Goal: Information Seeking & Learning: Learn about a topic

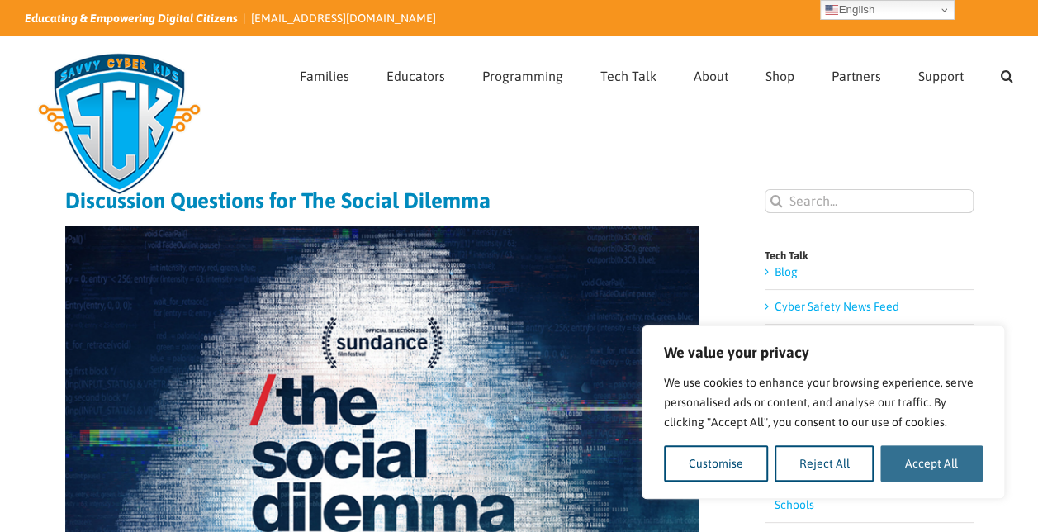
click at [515, 437] on button "Accept All" at bounding box center [931, 463] width 102 height 36
checkbox input "true"
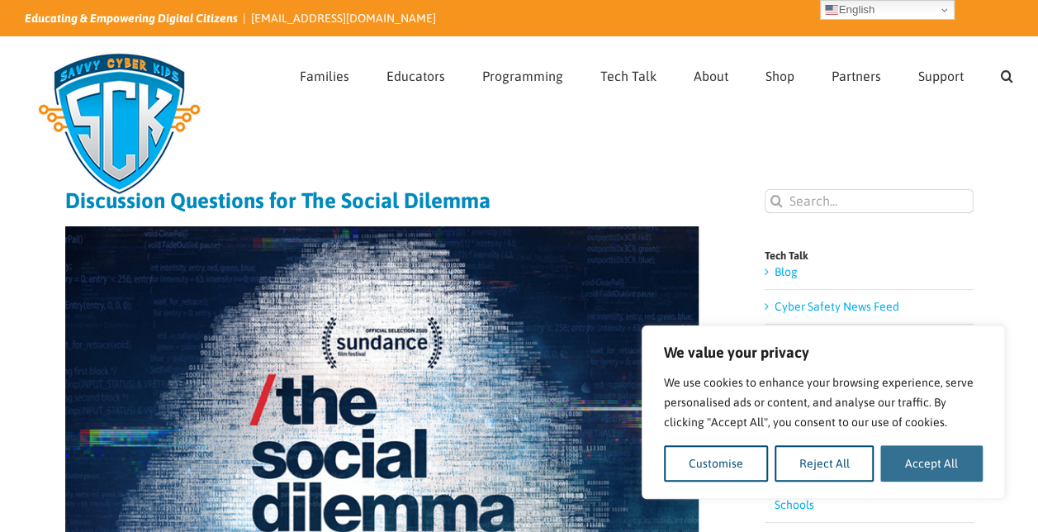
checkbox input "true"
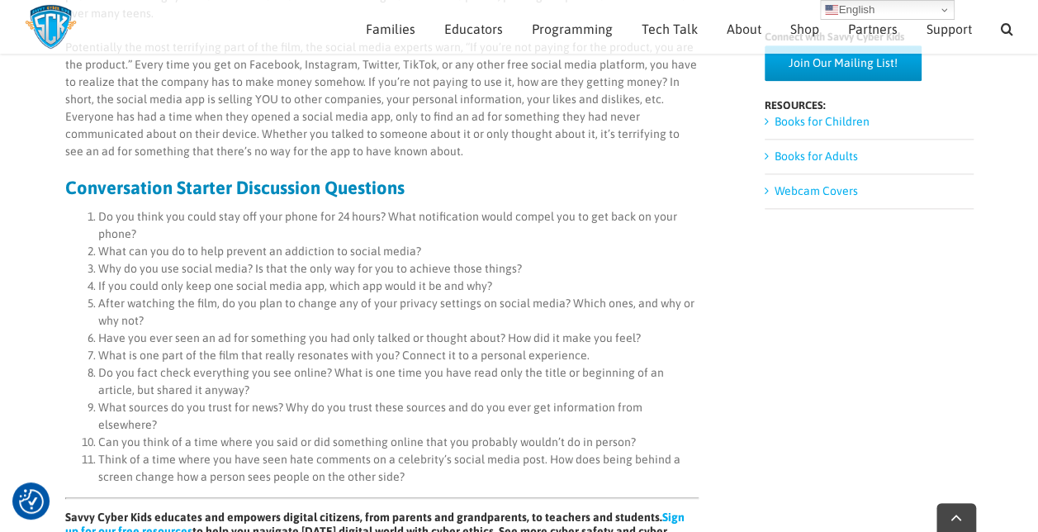
scroll to position [890, 0]
click at [515, 287] on div "Discussion Questions for The Social Dilemma By Anonymous High School Student Th…" at bounding box center [519, 139] width 908 height 1721
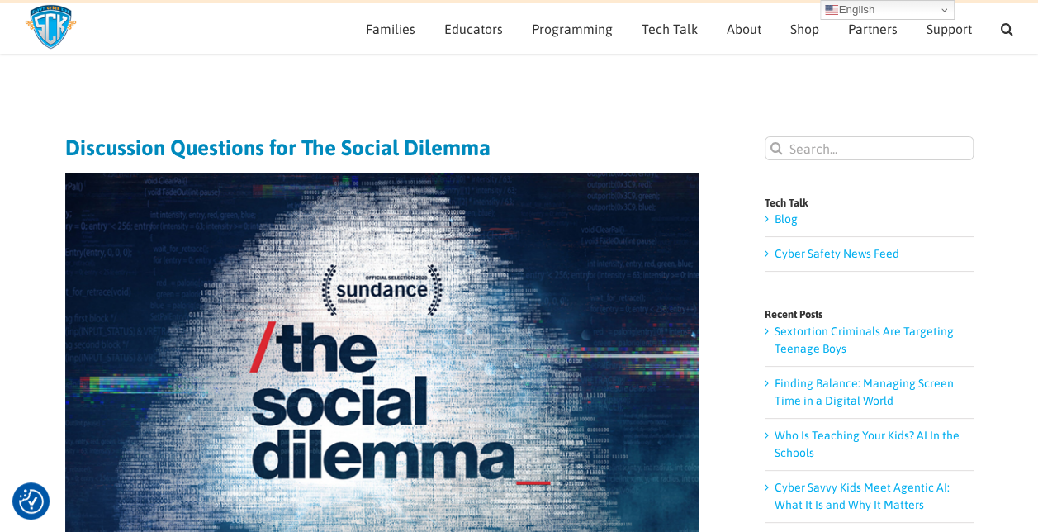
scroll to position [0, 0]
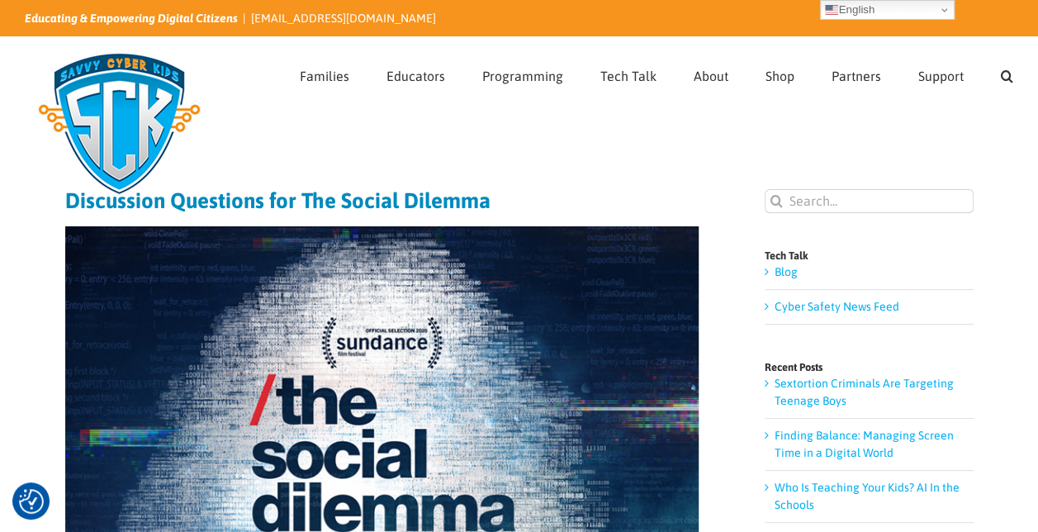
click at [324, 69] on span "Families" at bounding box center [325, 75] width 50 height 13
